Goal: Information Seeking & Learning: Learn about a topic

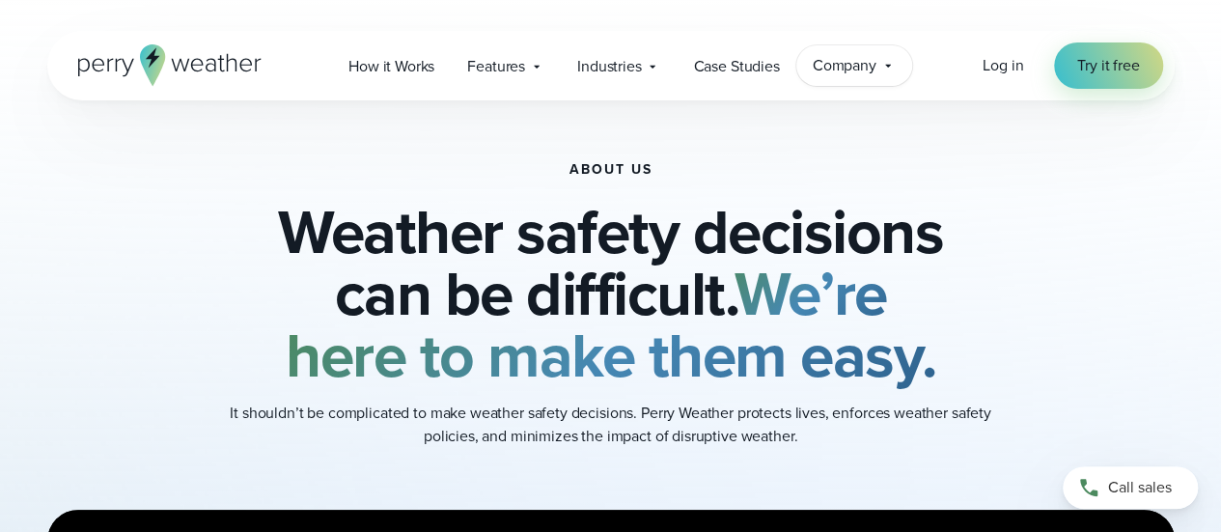
click at [888, 63] on icon at bounding box center [888, 65] width 15 height 15
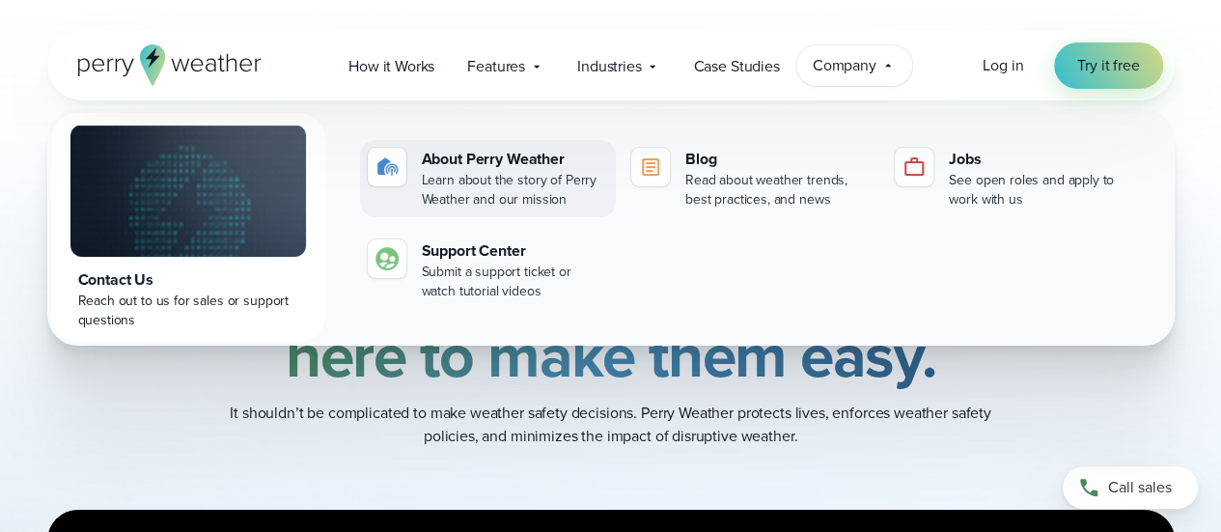
click at [512, 173] on div "Learn about the story of Perry Weather and our mission" at bounding box center [515, 190] width 186 height 39
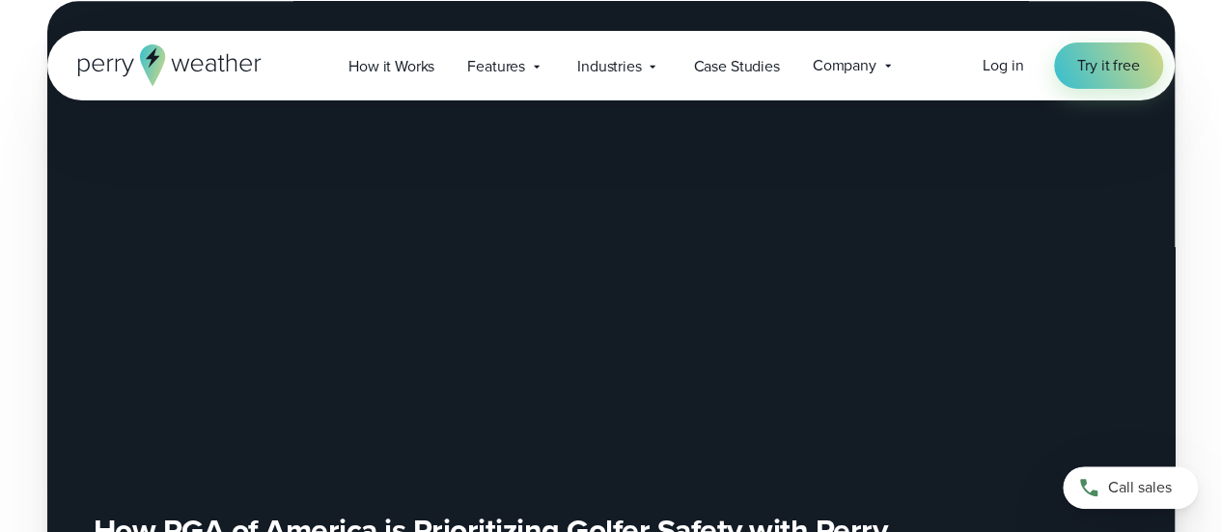
scroll to position [117, 0]
